Goal: Transaction & Acquisition: Purchase product/service

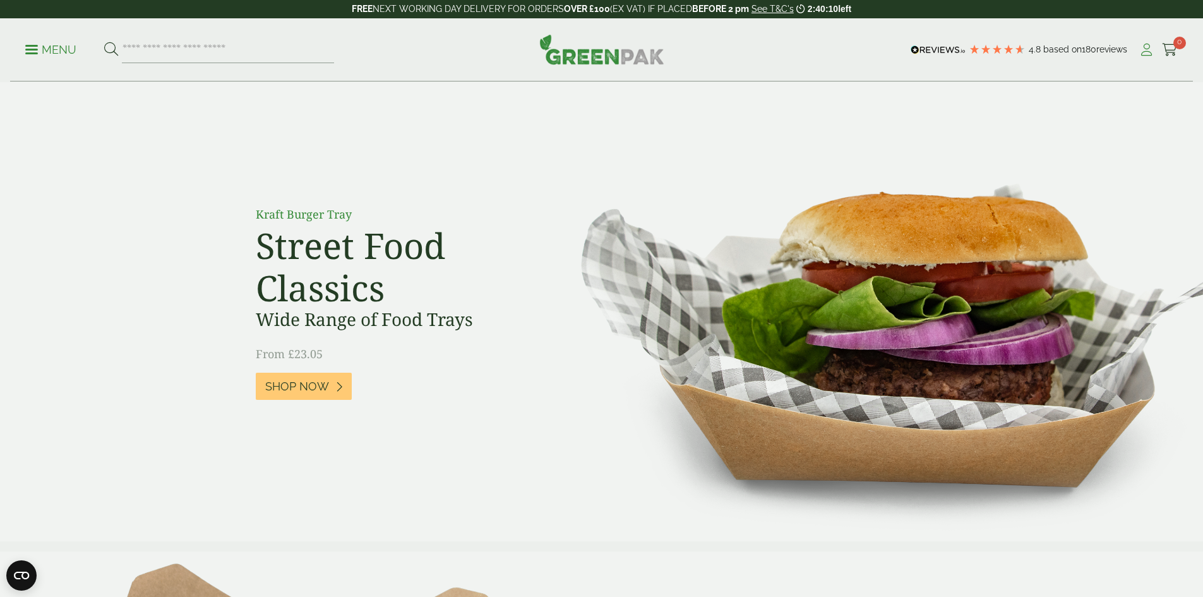
click at [1133, 52] on div "4.8 Based on 180 reviews" at bounding box center [1023, 49] width 232 height 19
click at [1139, 55] on icon at bounding box center [1146, 50] width 16 height 13
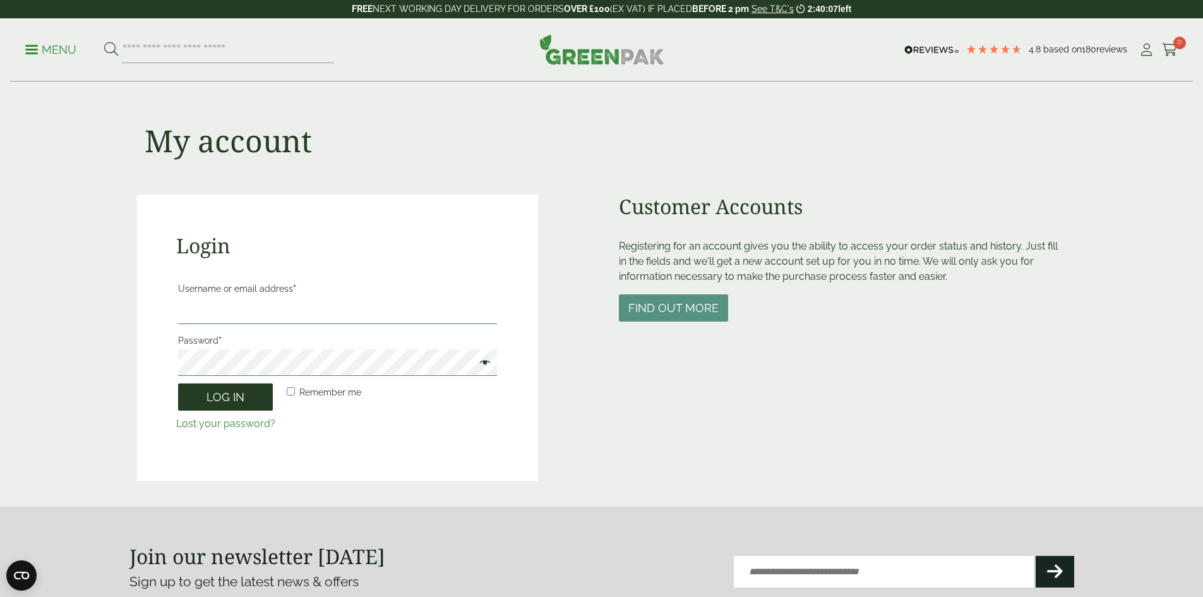
type input "**********"
click at [230, 402] on button "Log in" at bounding box center [225, 396] width 95 height 27
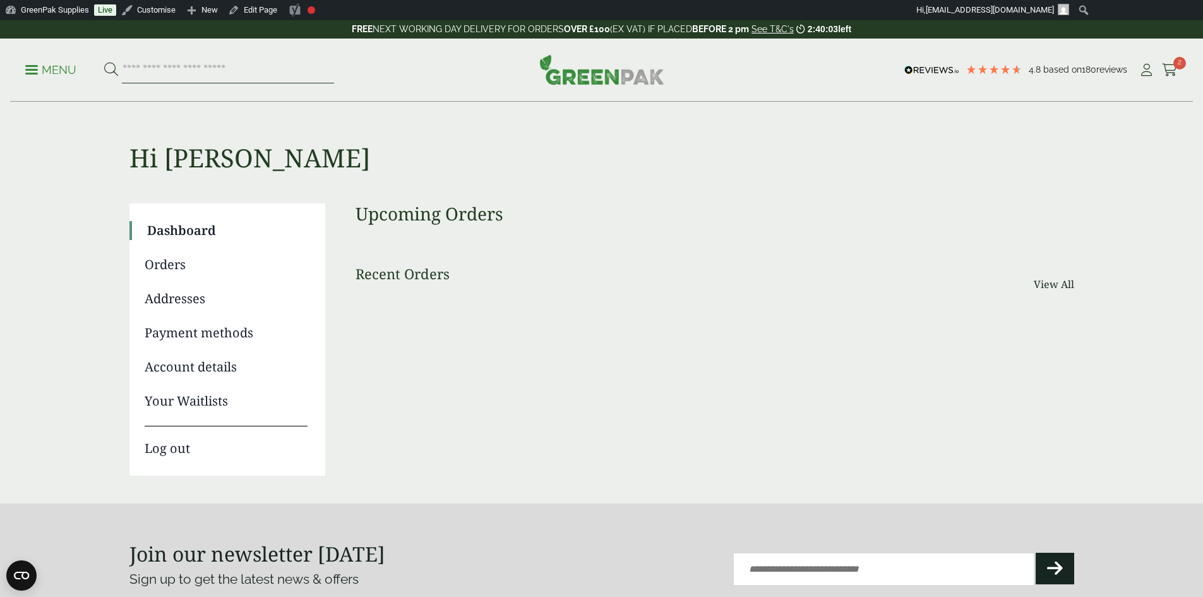
click at [240, 57] on input "search" at bounding box center [228, 70] width 212 height 27
type input "*********"
click at [104, 62] on button at bounding box center [111, 70] width 14 height 16
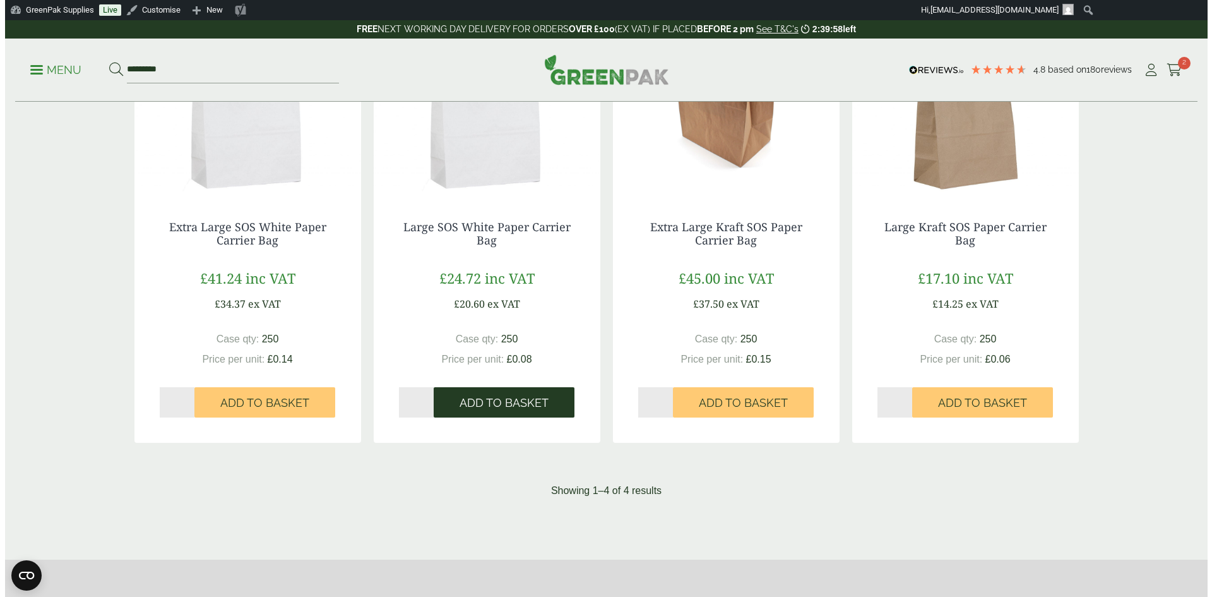
scroll to position [316, 0]
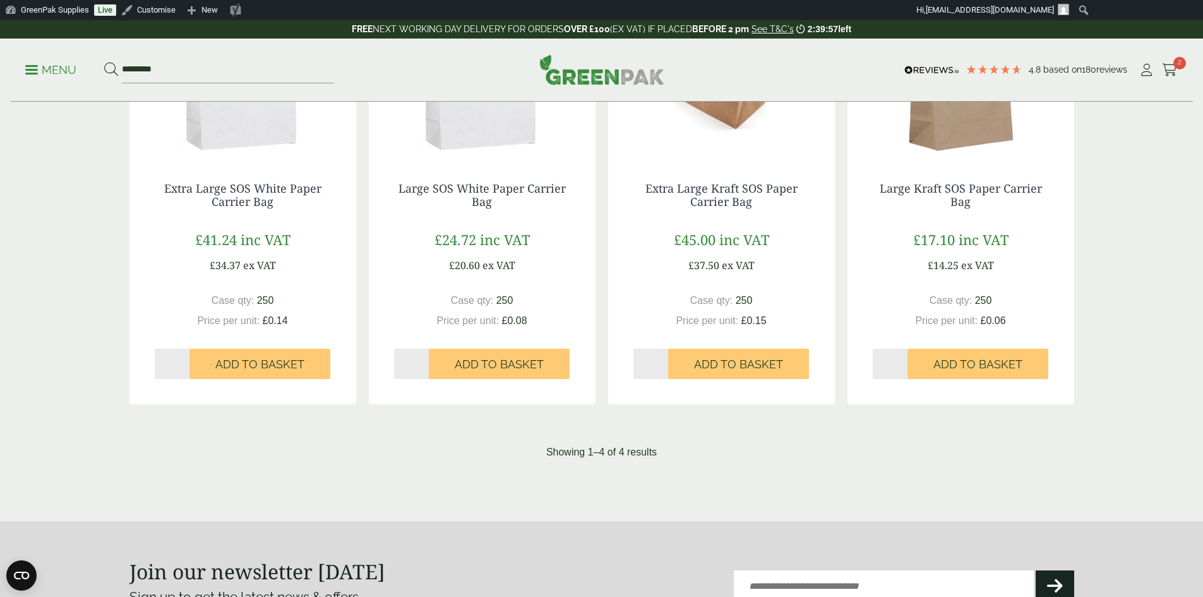
click at [425, 360] on input "*" at bounding box center [411, 363] width 35 height 30
type input "*"
click at [425, 360] on input "*" at bounding box center [411, 363] width 35 height 30
click at [471, 364] on span "Add to Basket" at bounding box center [499, 364] width 89 height 14
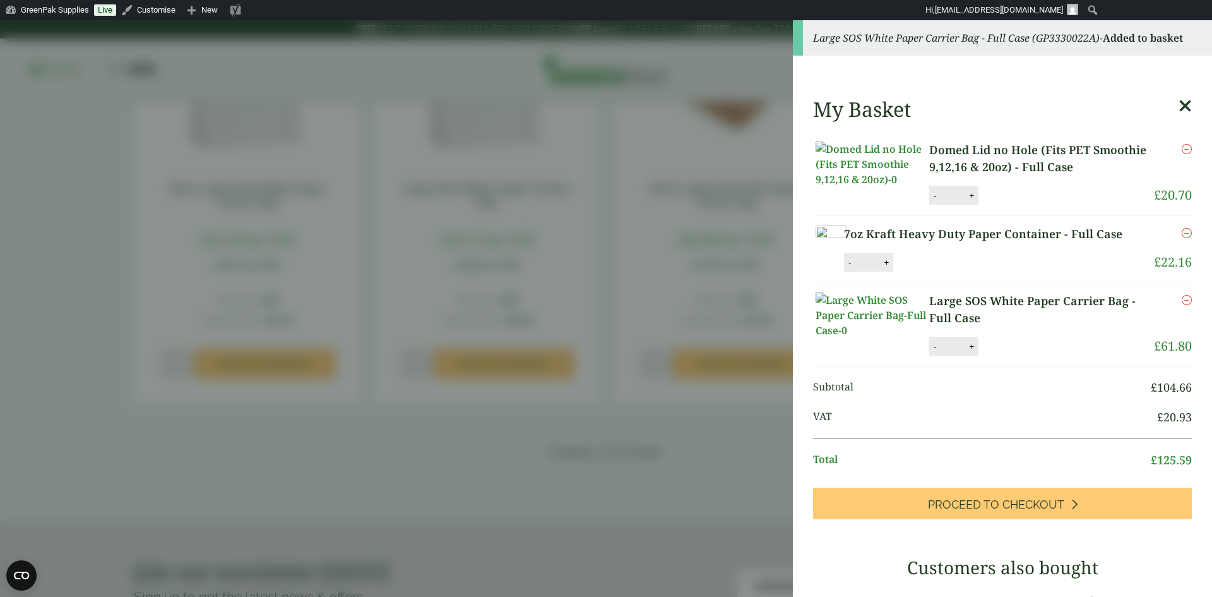
drag, startPoint x: 1164, startPoint y: 147, endPoint x: 1173, endPoint y: 151, distance: 9.6
click at [1182, 146] on icon "Remove this item" at bounding box center [1187, 149] width 10 height 10
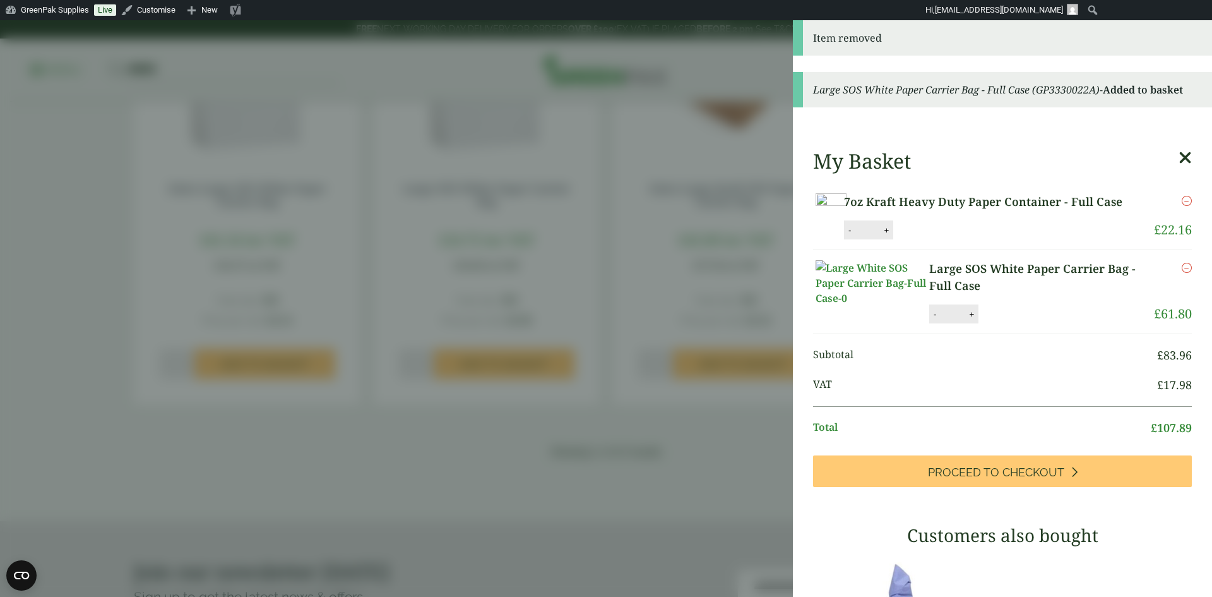
click at [1182, 201] on icon "Remove this item" at bounding box center [1187, 201] width 10 height 10
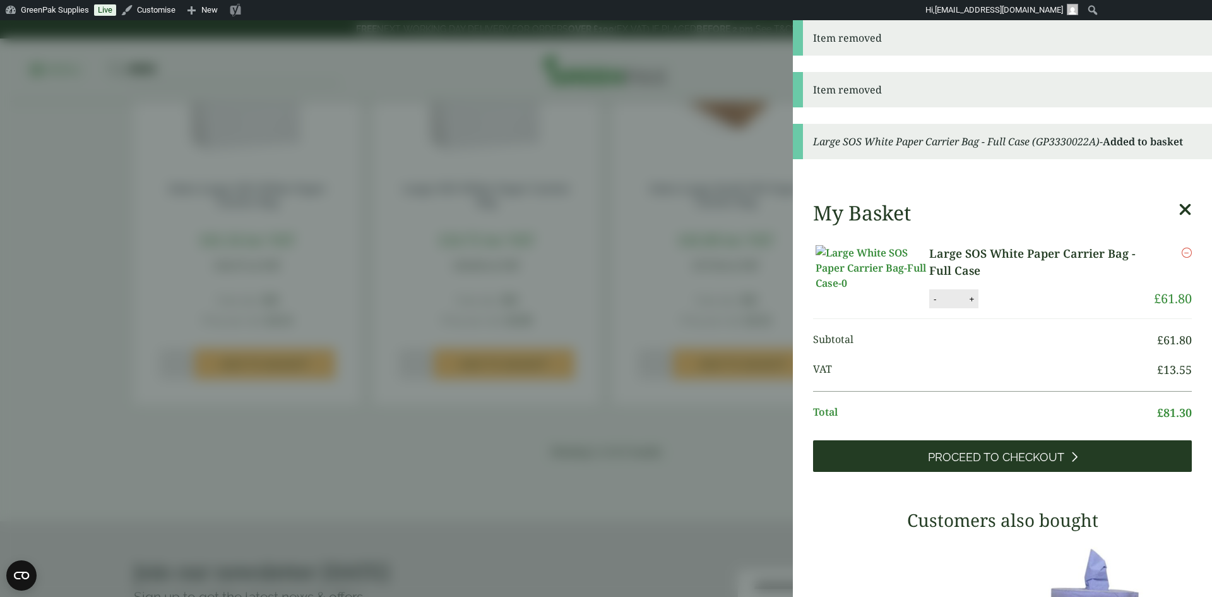
click at [1043, 464] on span "Proceed to Checkout" at bounding box center [996, 457] width 136 height 14
